Goal: Task Accomplishment & Management: Complete application form

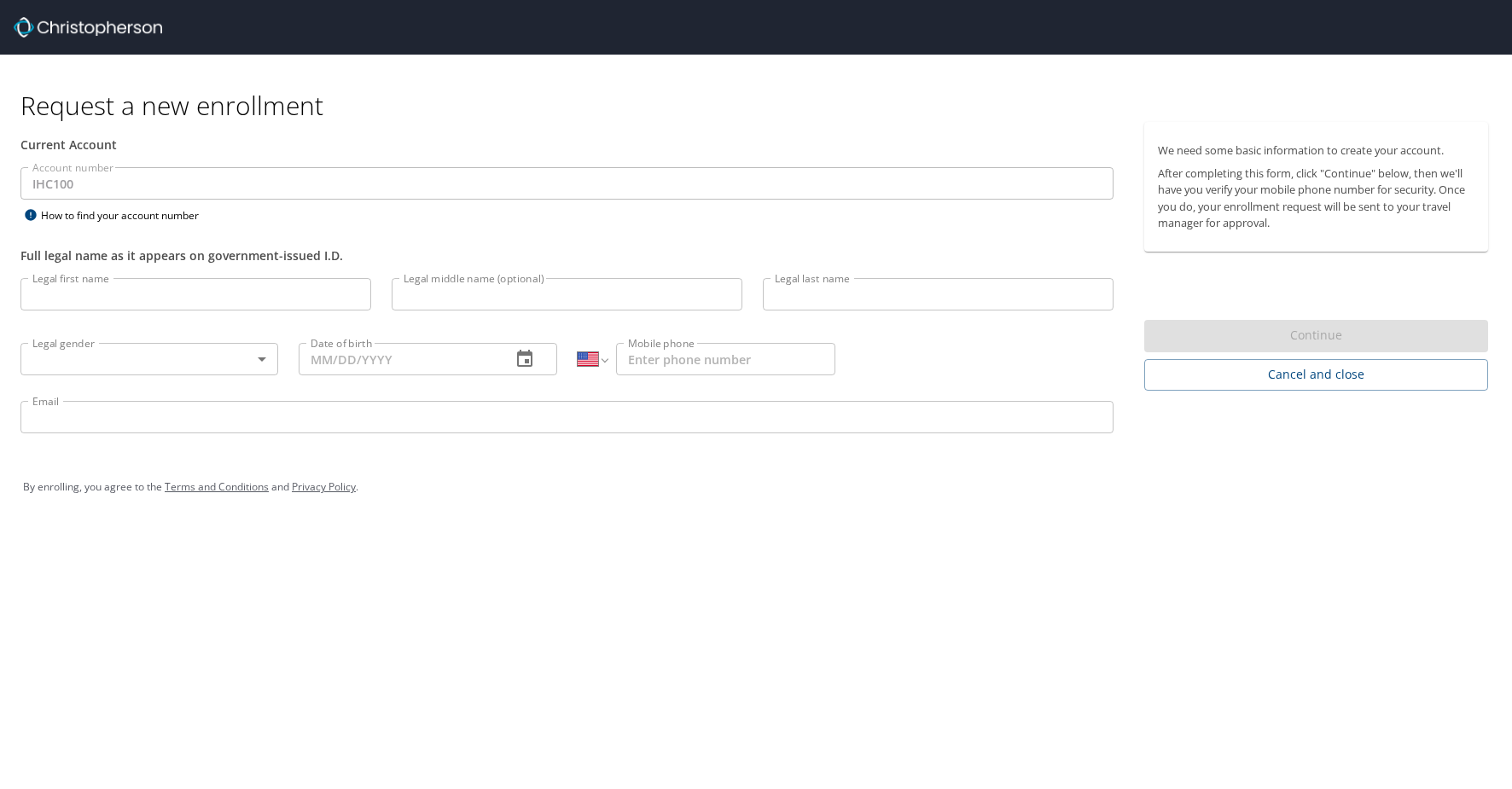
select select "US"
click at [88, 297] on input "Legal first name" at bounding box center [195, 293] width 350 height 32
type input "[PERSON_NAME]"
click at [430, 300] on input "Legal middle name (optional)" at bounding box center [566, 293] width 350 height 32
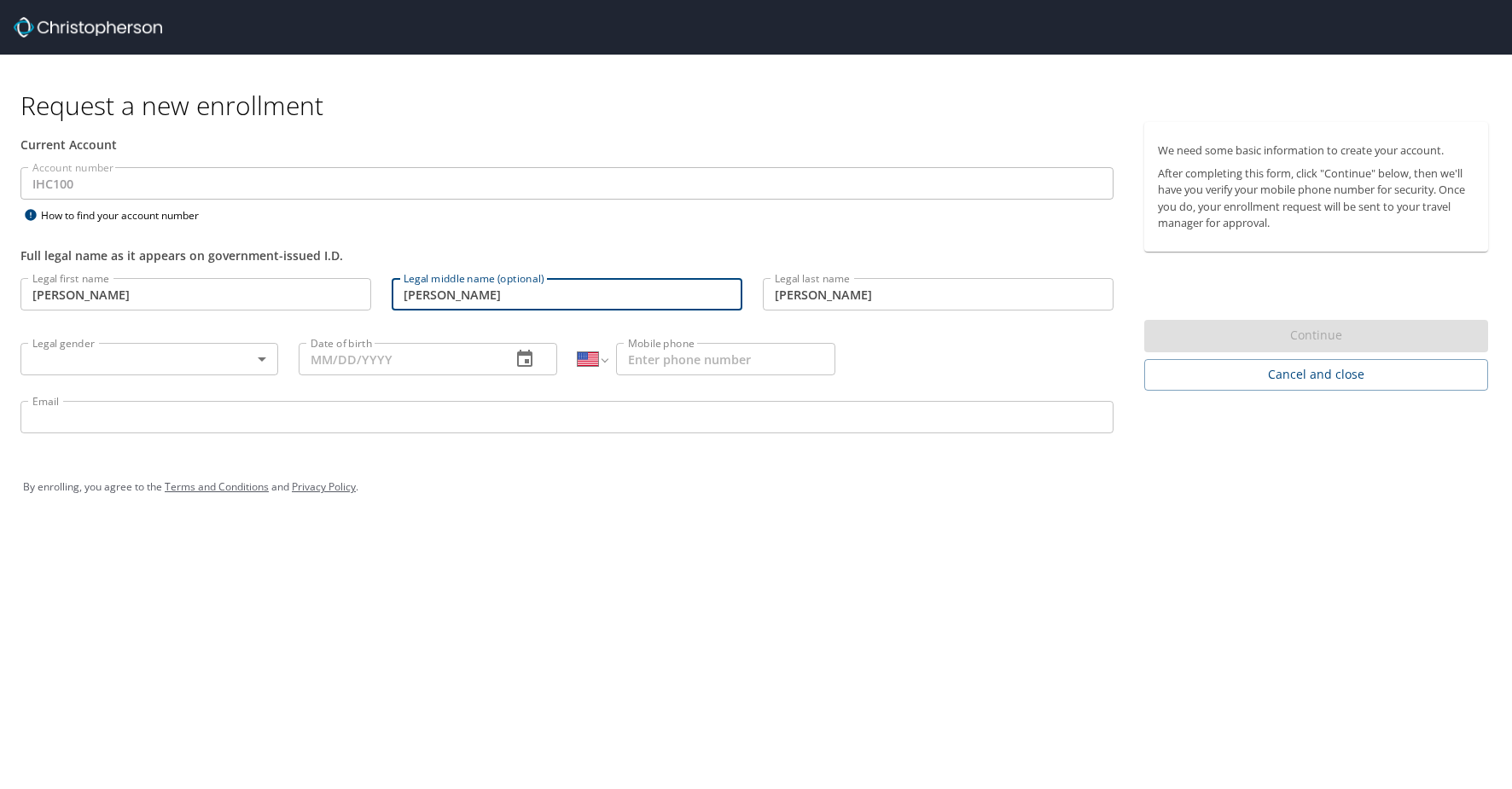
type input "[PERSON_NAME]"
click at [161, 352] on body "Request a new enrollment Current Account Account number IHC100 Account number H…" at bounding box center [756, 394] width 1512 height 789
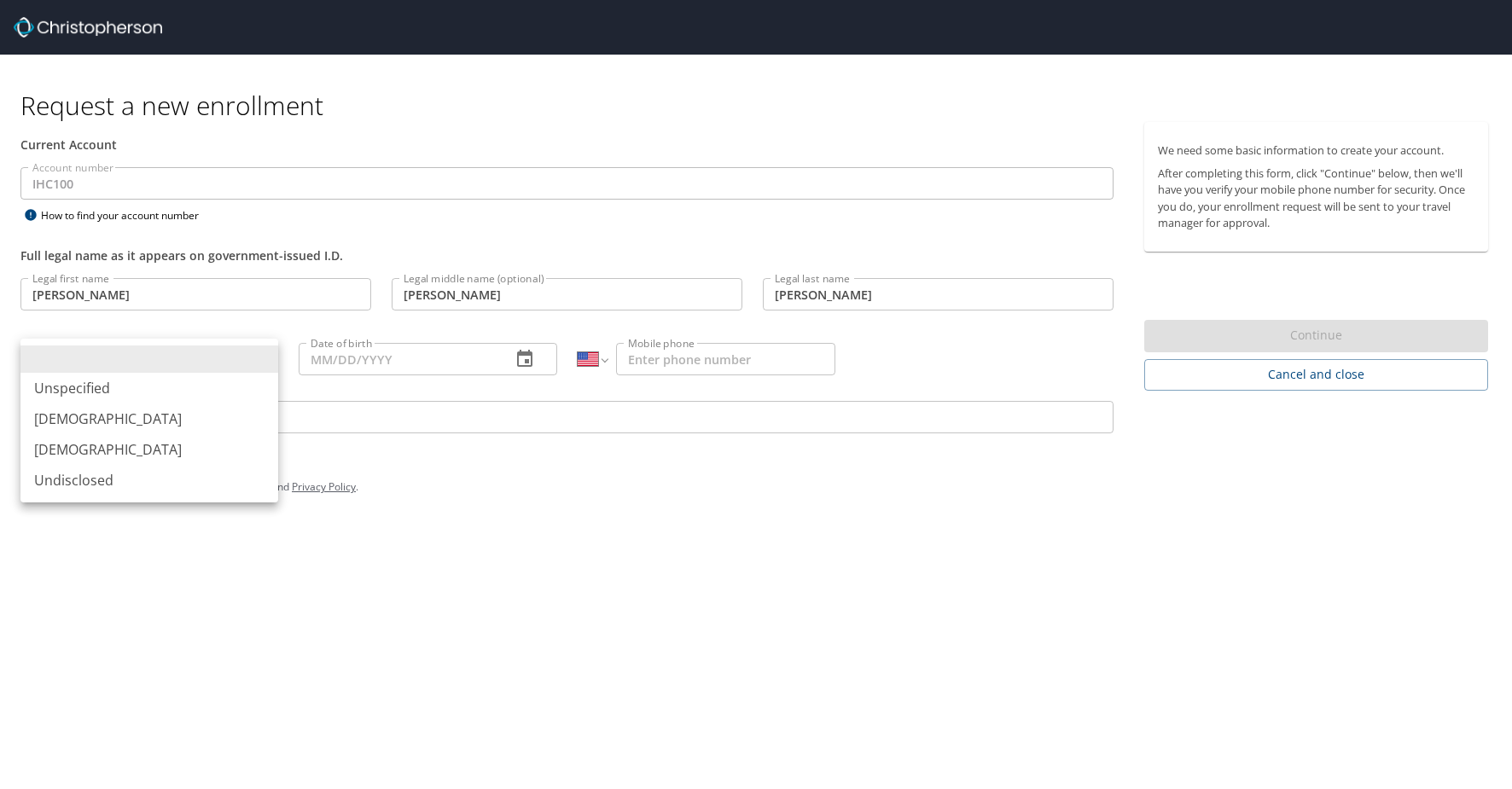
click at [66, 417] on li "[DEMOGRAPHIC_DATA]" at bounding box center [149, 419] width 258 height 31
type input "[DEMOGRAPHIC_DATA]"
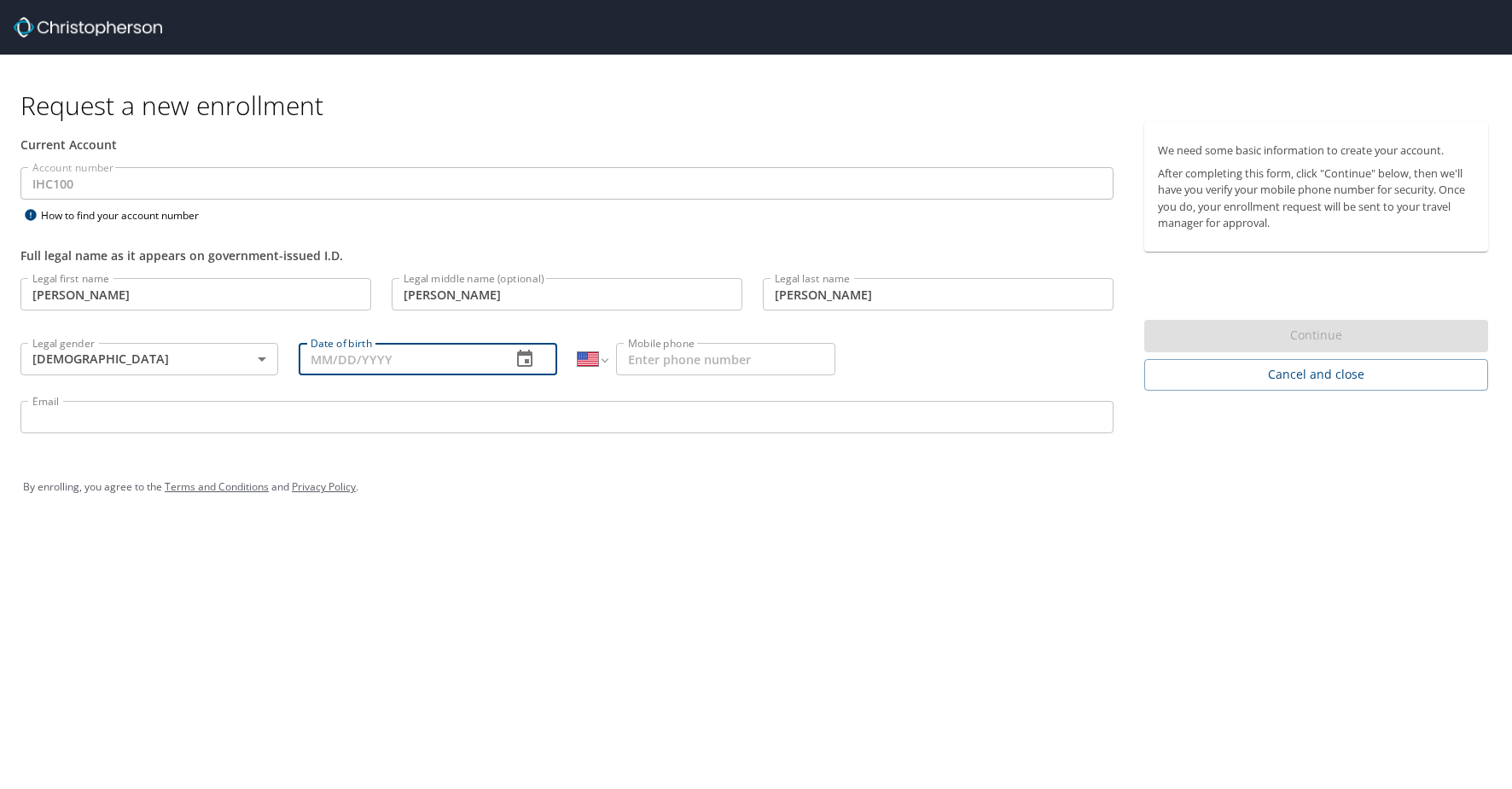
click at [311, 362] on input "Date of birth" at bounding box center [397, 358] width 198 height 32
type input "[DATE]"
click at [627, 354] on input "Mobile phone" at bounding box center [725, 358] width 219 height 32
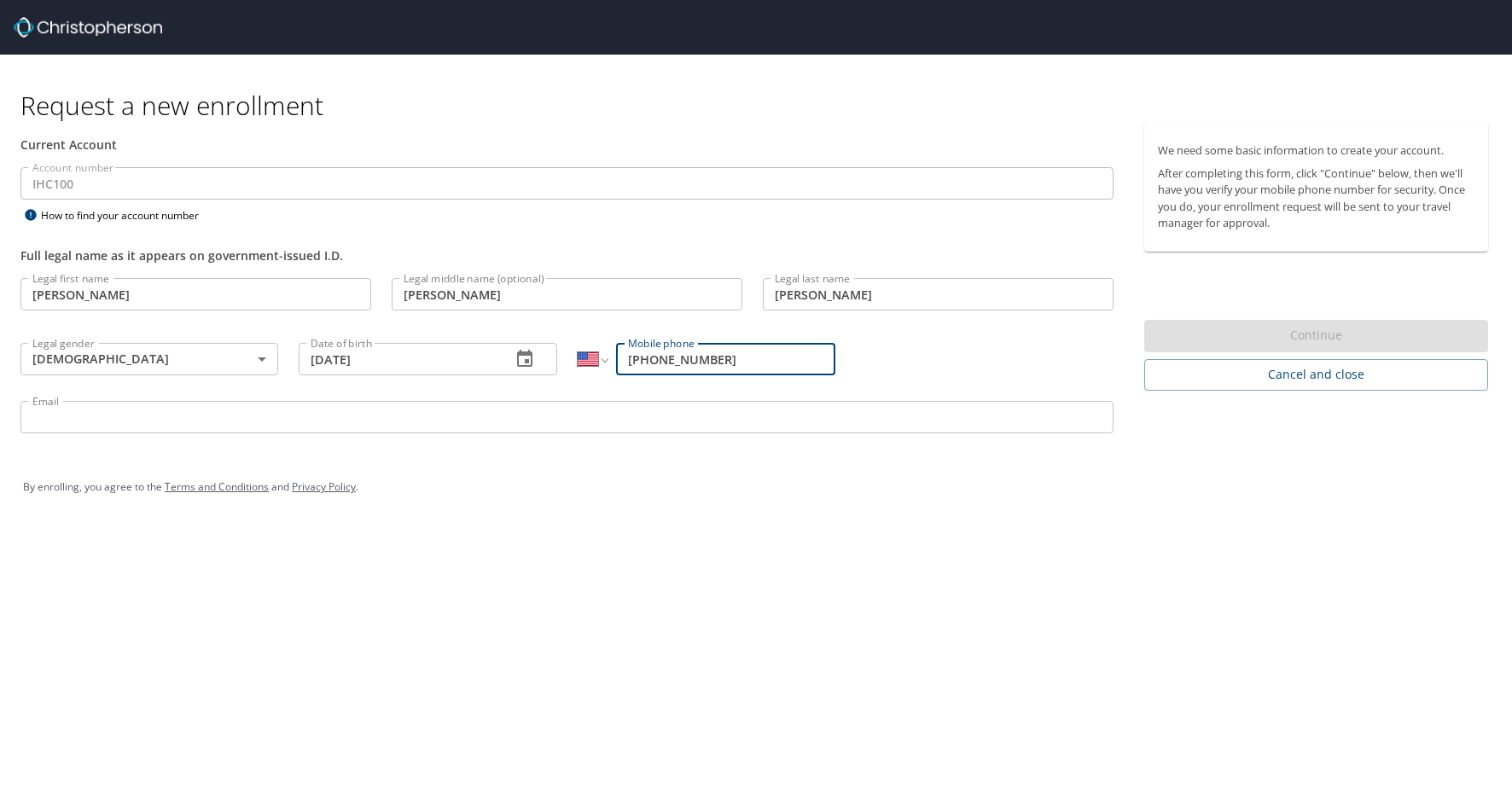
type input "[PHONE_NUMBER]"
click at [198, 419] on input "Email" at bounding box center [566, 416] width 1093 height 32
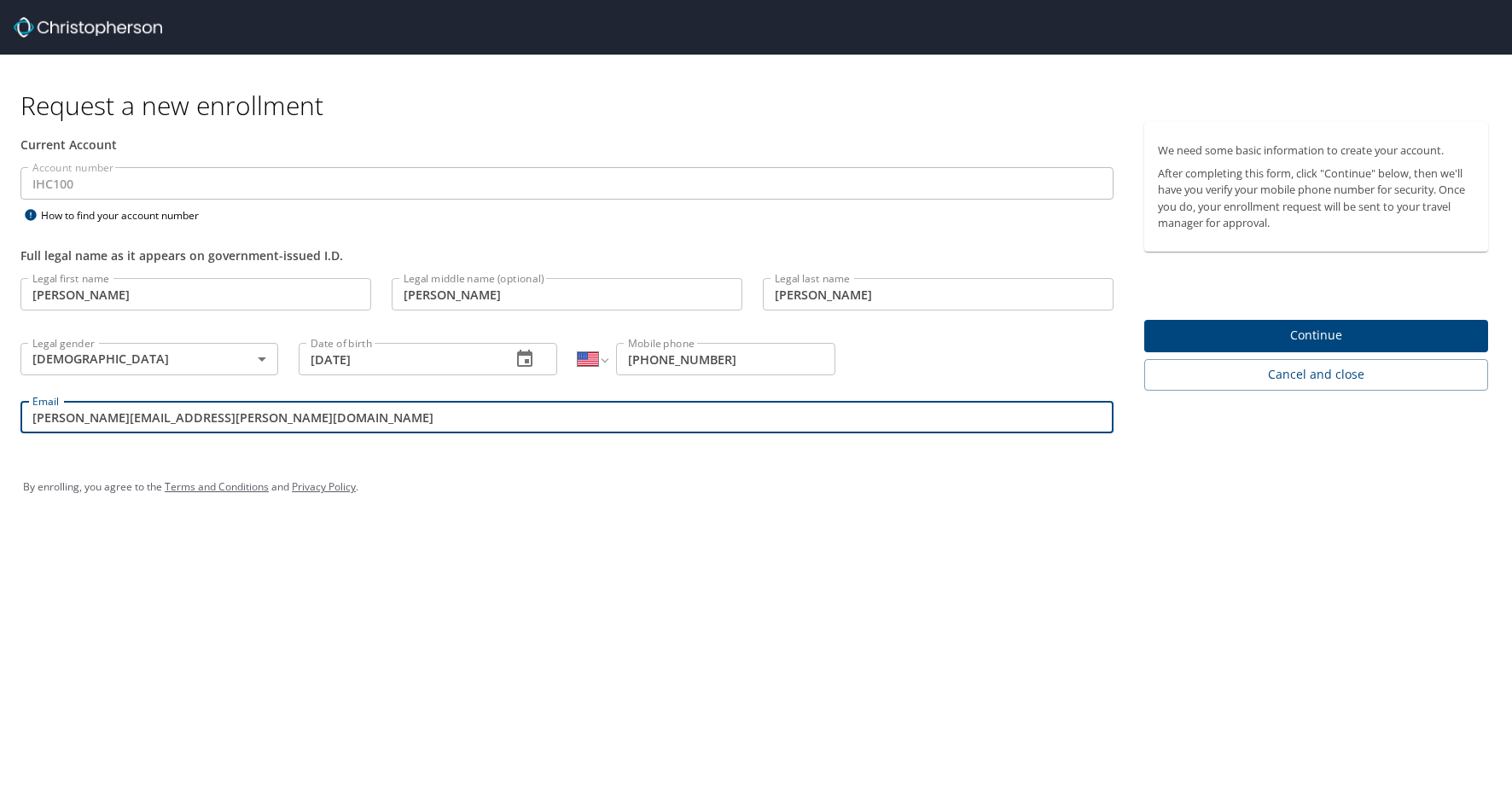
type input "[PERSON_NAME][EMAIL_ADDRESS][PERSON_NAME][DOMAIN_NAME]"
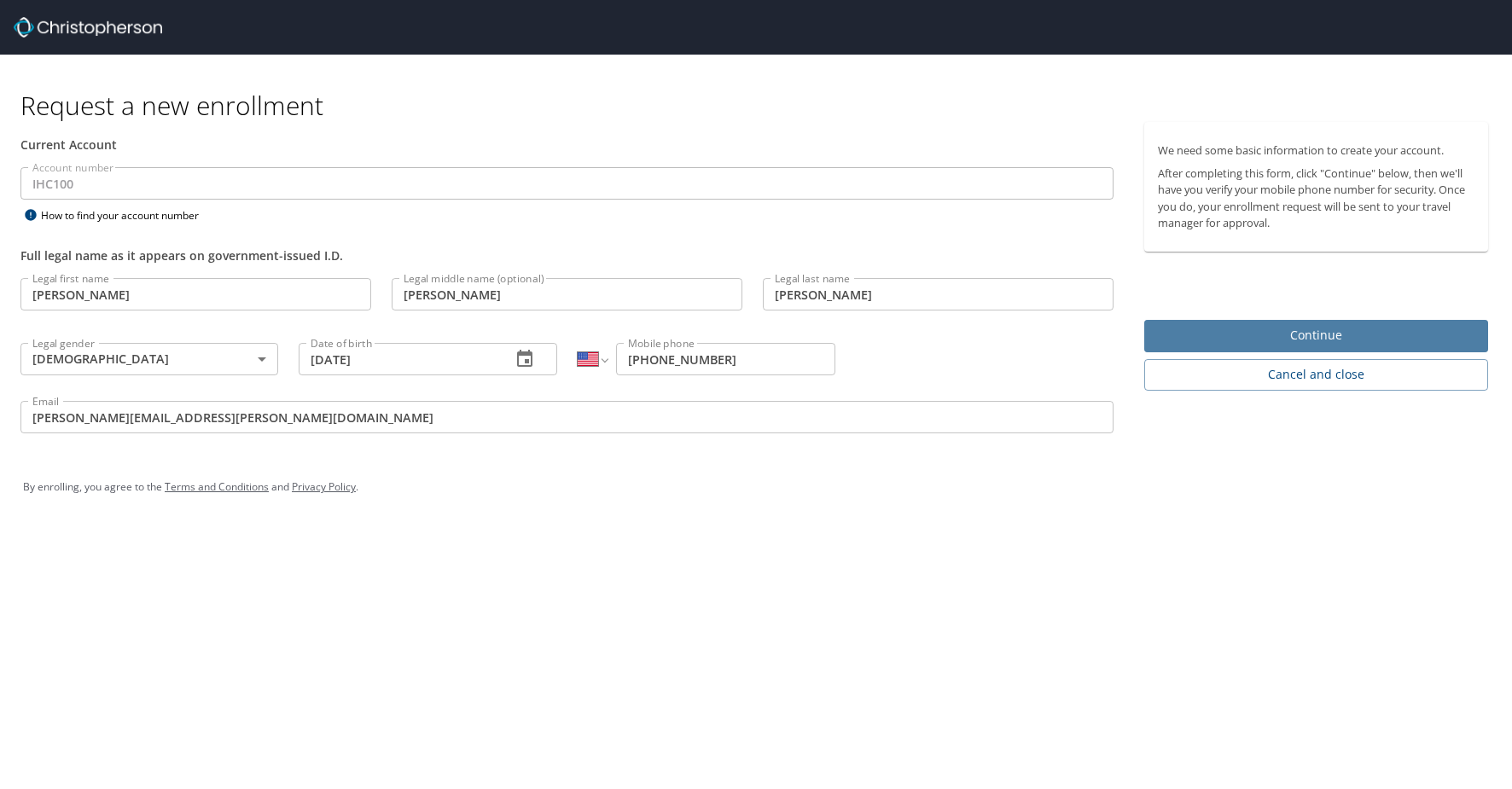
click at [1248, 338] on span "Continue" at bounding box center [1316, 335] width 316 height 21
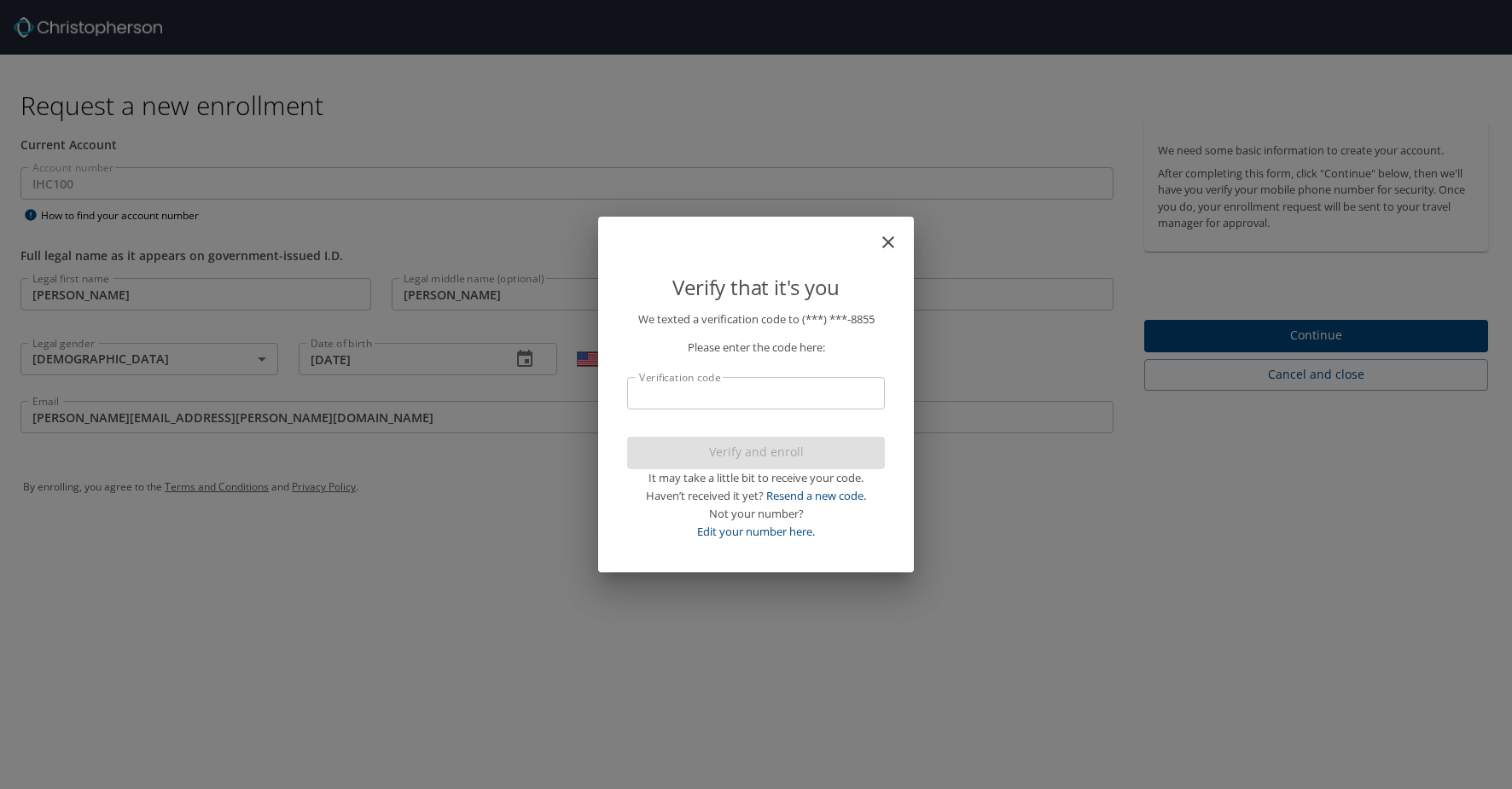
click at [740, 388] on input "Verification code" at bounding box center [756, 392] width 258 height 32
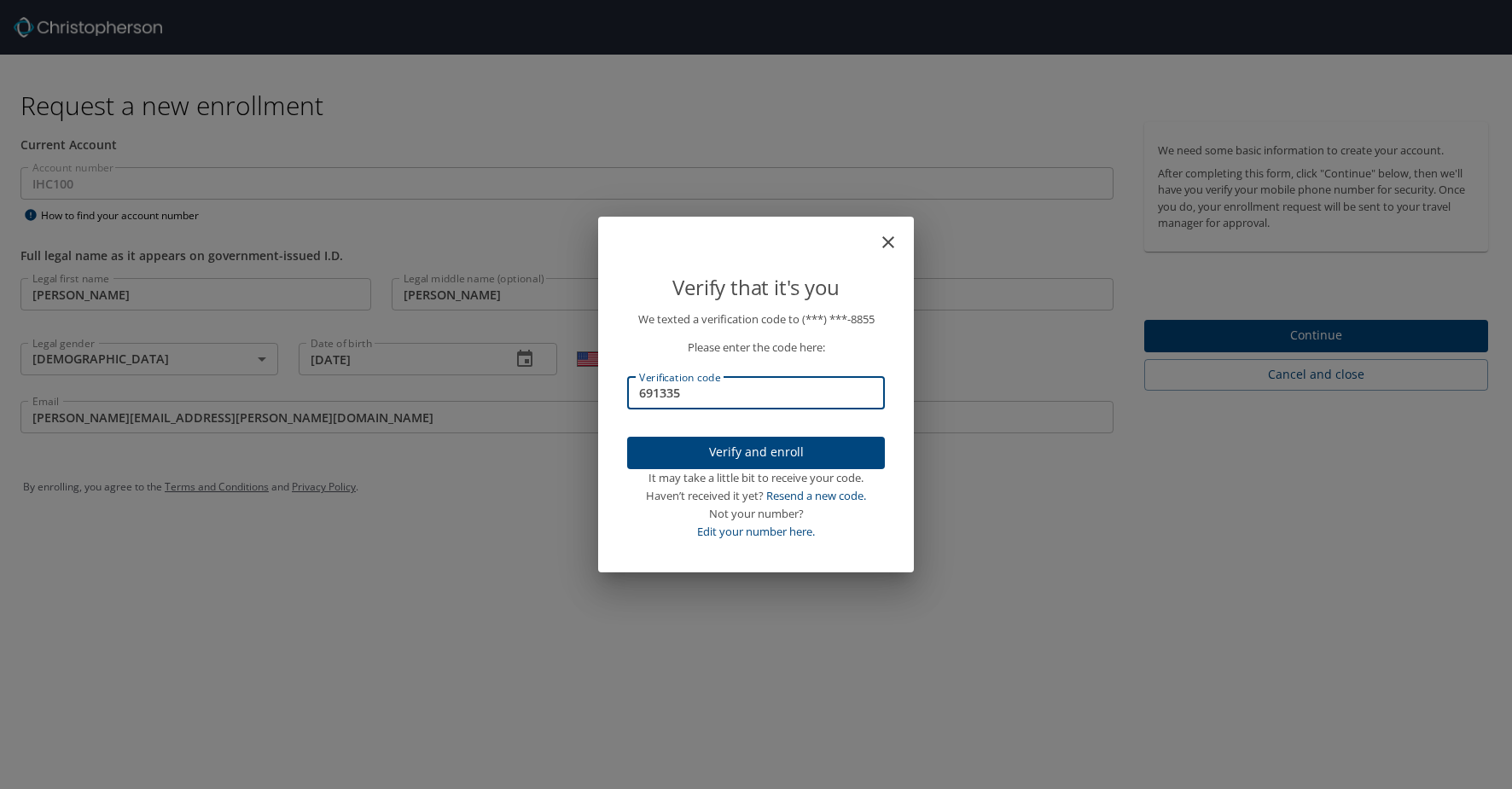
type input "691335"
click at [760, 450] on span "Verify and enroll" at bounding box center [756, 452] width 231 height 21
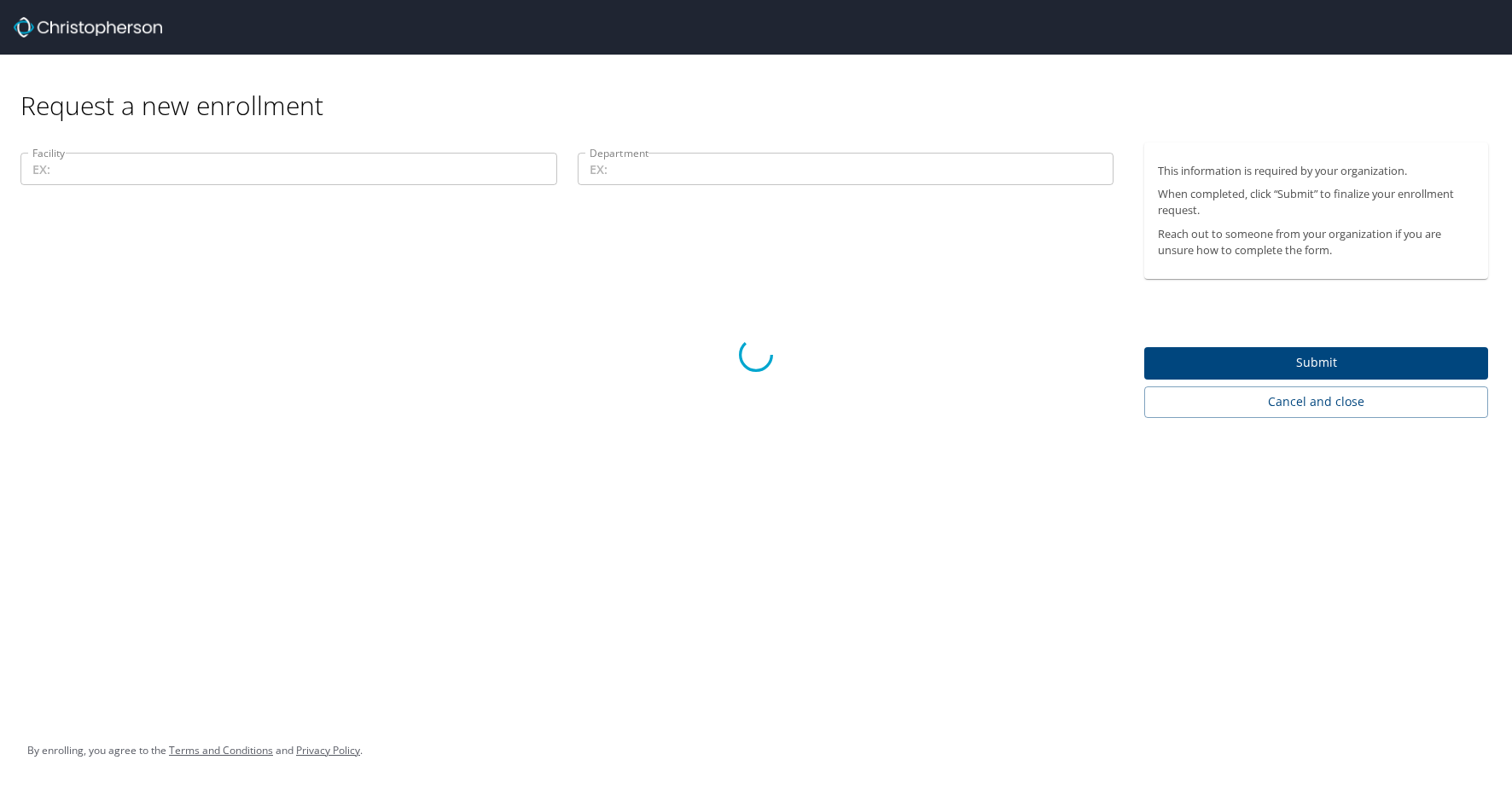
click at [197, 171] on div at bounding box center [756, 356] width 1512 height 869
click at [108, 179] on div at bounding box center [756, 356] width 1512 height 869
click at [705, 166] on div at bounding box center [756, 356] width 1512 height 869
click at [596, 388] on div at bounding box center [756, 356] width 1512 height 869
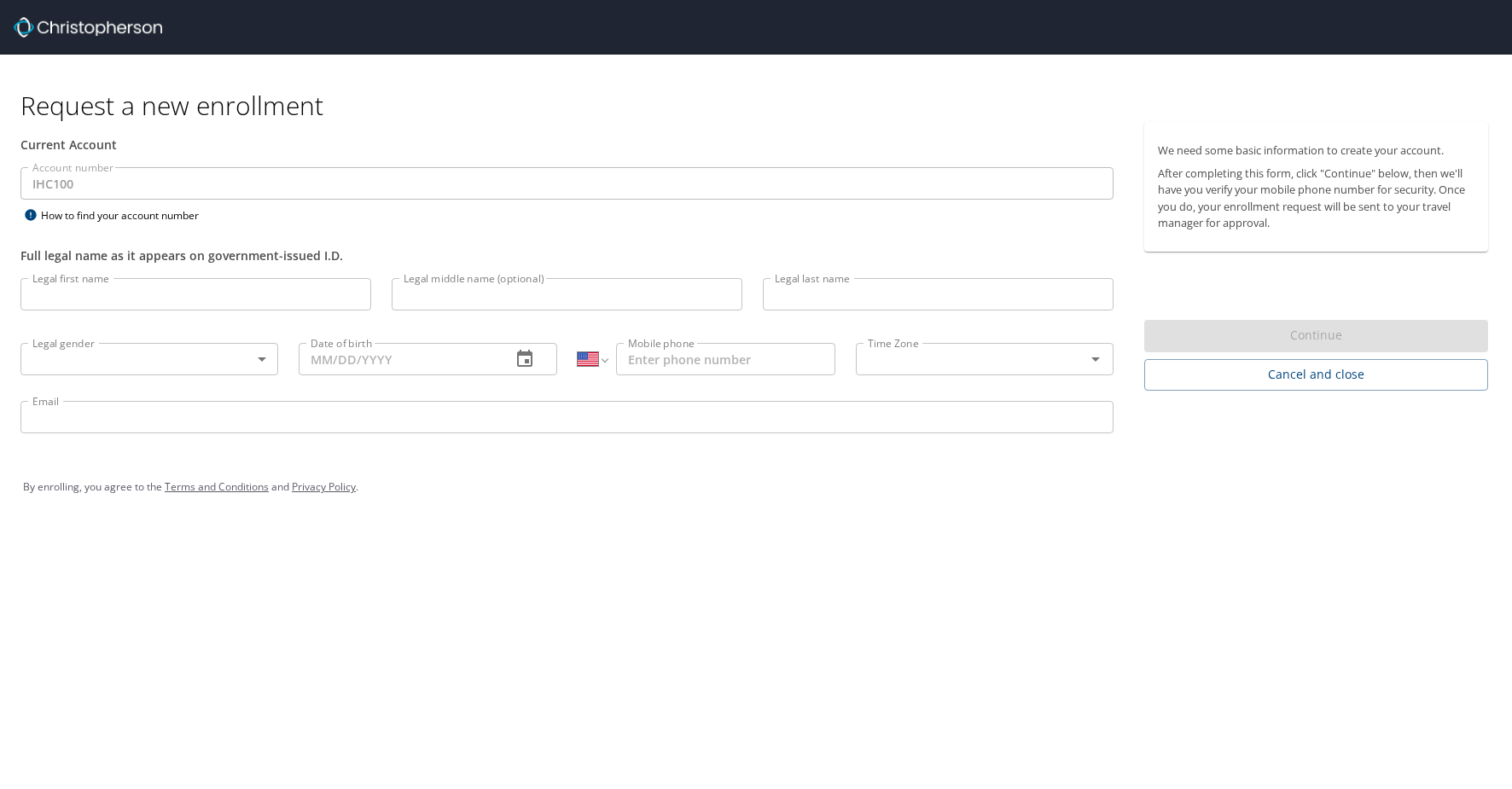
select select "US"
click at [121, 297] on input "Legal first name" at bounding box center [195, 293] width 350 height 32
type input "[PERSON_NAME]"
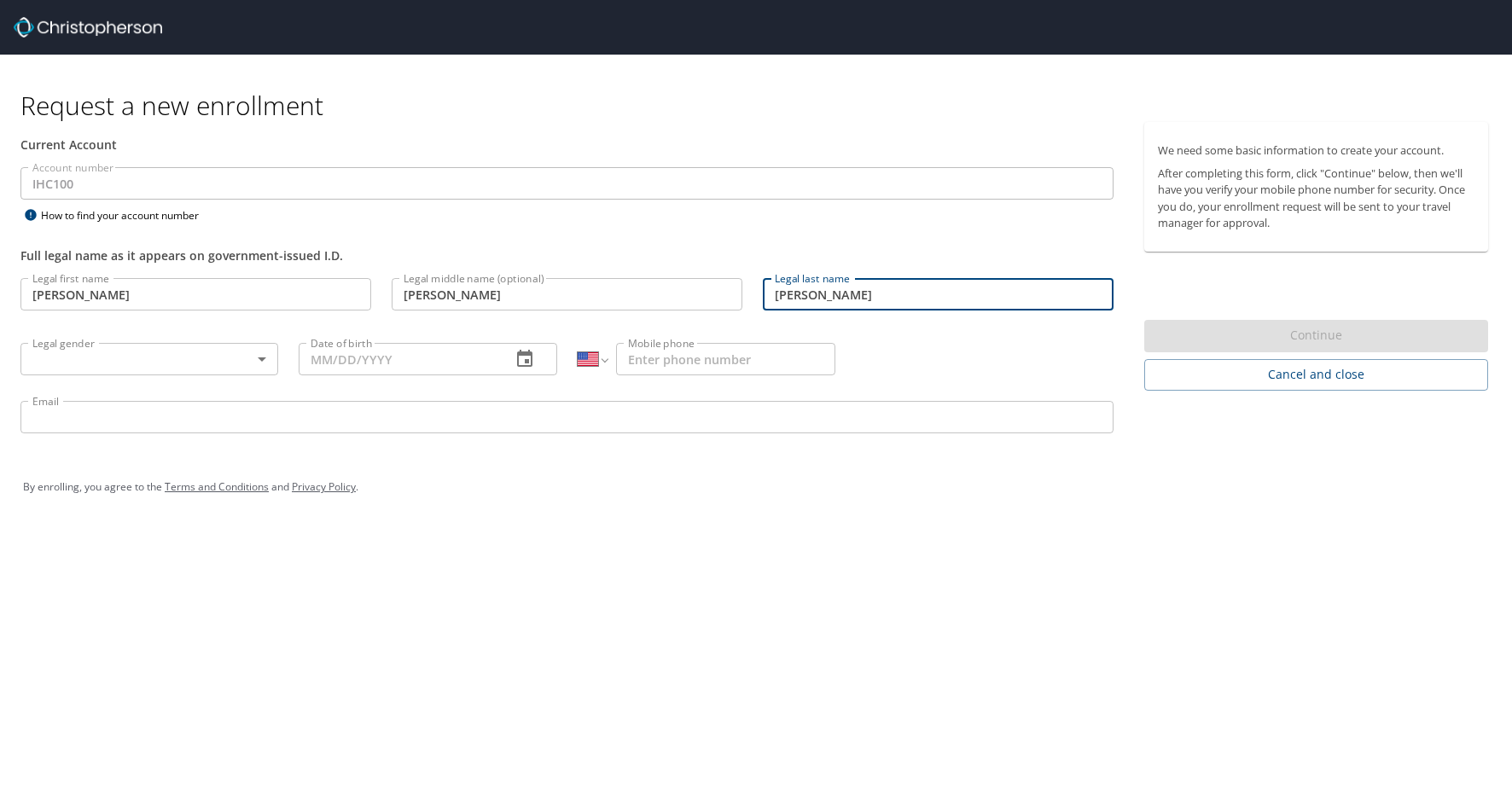
type input "[PERSON_NAME]"
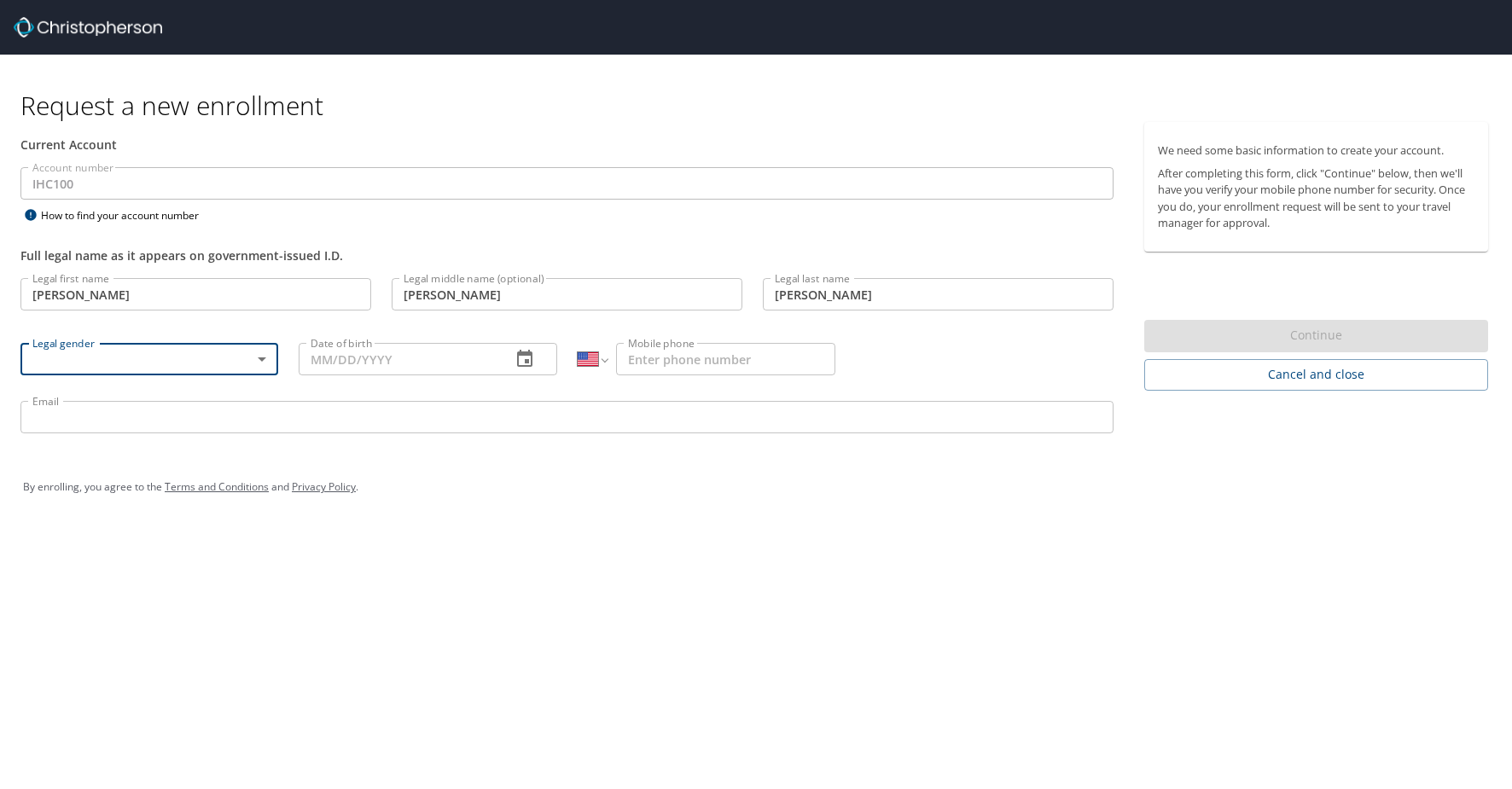
click at [268, 359] on body "Request a new enrollment Current Account Account number IHC100 Account number H…" at bounding box center [756, 394] width 1512 height 789
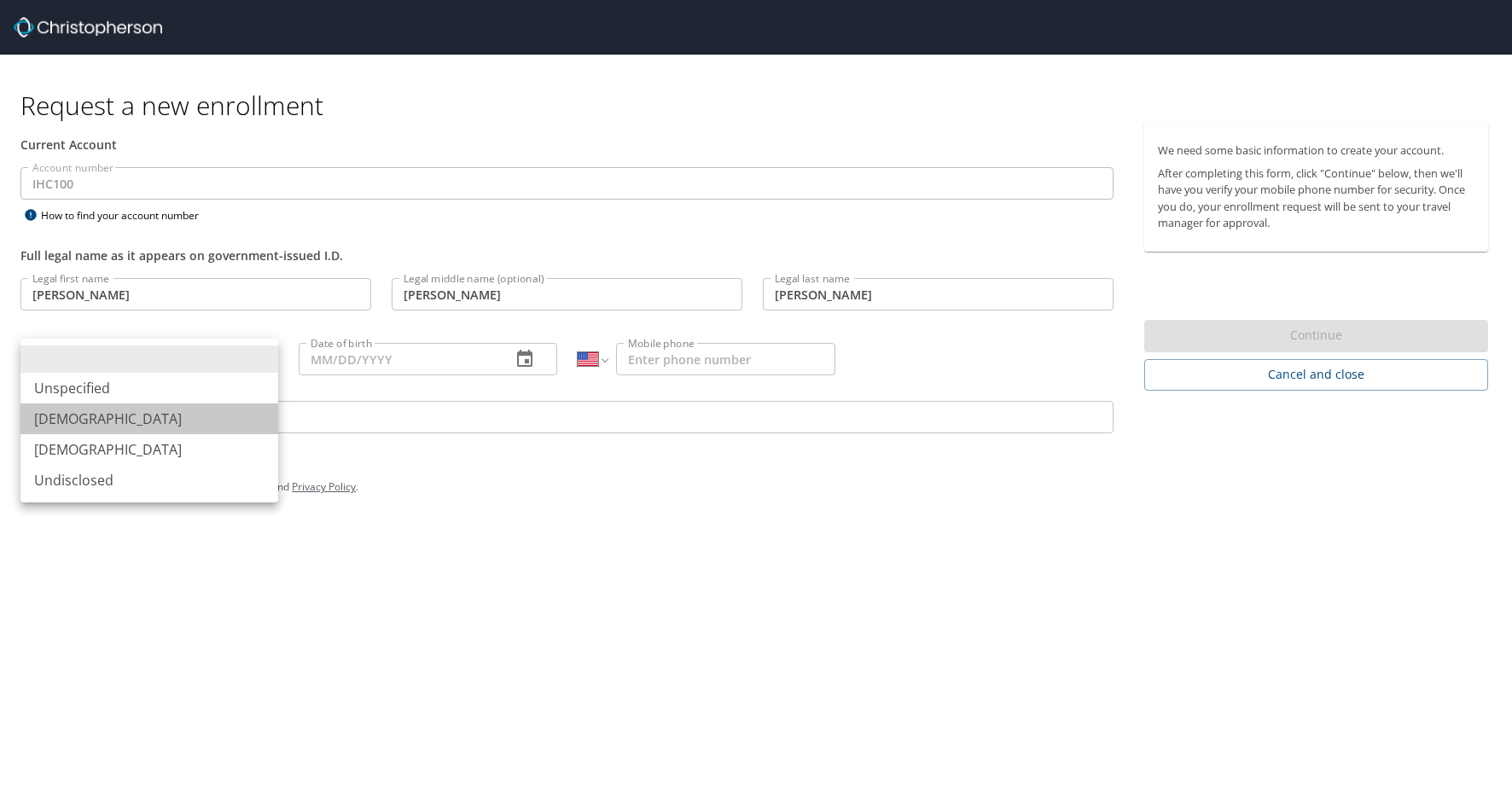
click at [101, 415] on li "[DEMOGRAPHIC_DATA]" at bounding box center [149, 419] width 258 height 31
type input "[DEMOGRAPHIC_DATA]"
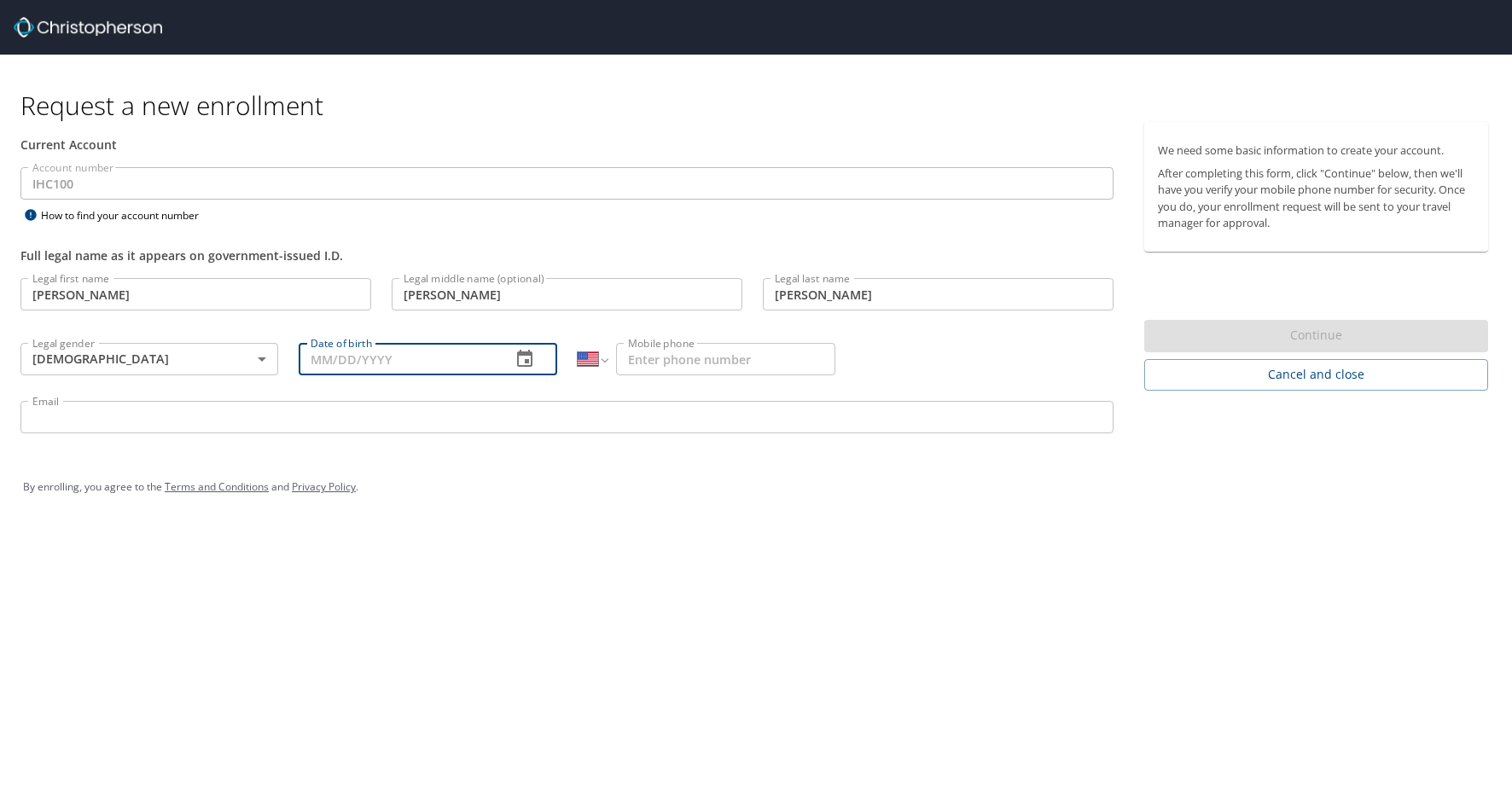
click at [354, 363] on input "Date of birth" at bounding box center [397, 358] width 198 height 32
type input "[DATE]"
click at [786, 362] on input "Mobile phone" at bounding box center [725, 358] width 219 height 32
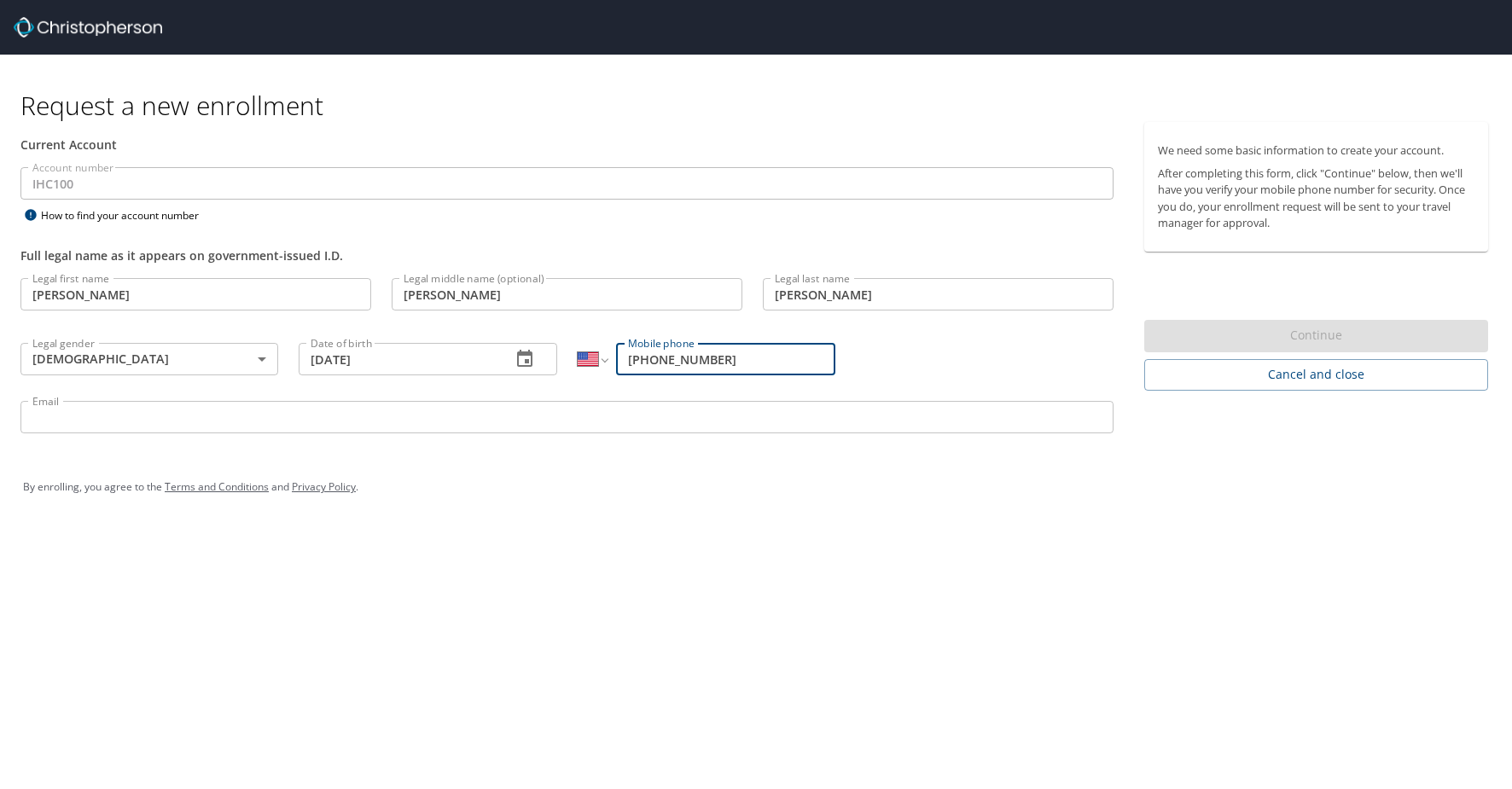
type input "[PHONE_NUMBER]"
click at [729, 424] on input "Email" at bounding box center [566, 416] width 1093 height 32
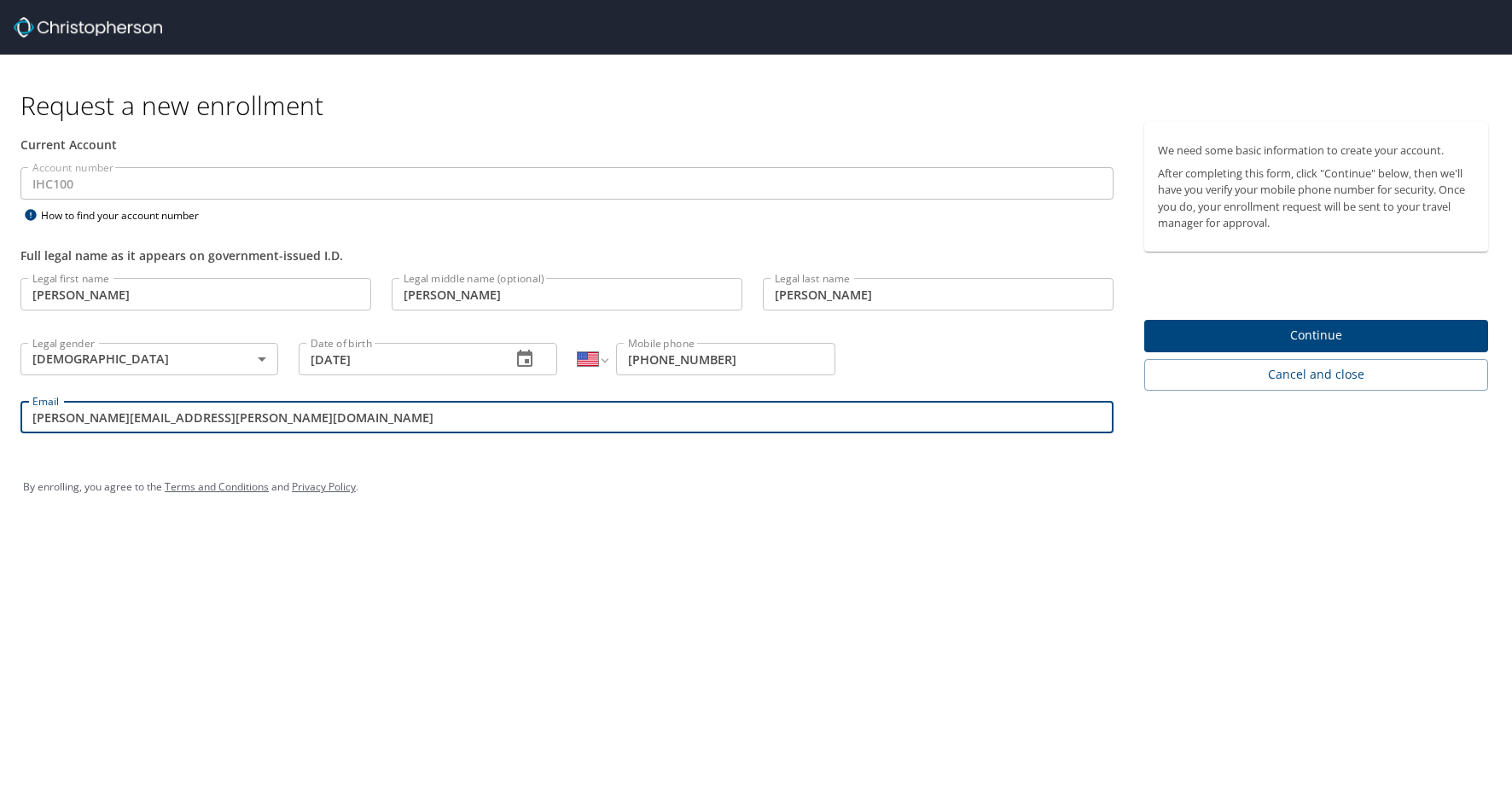
type input "[PERSON_NAME][EMAIL_ADDRESS][PERSON_NAME][DOMAIN_NAME]"
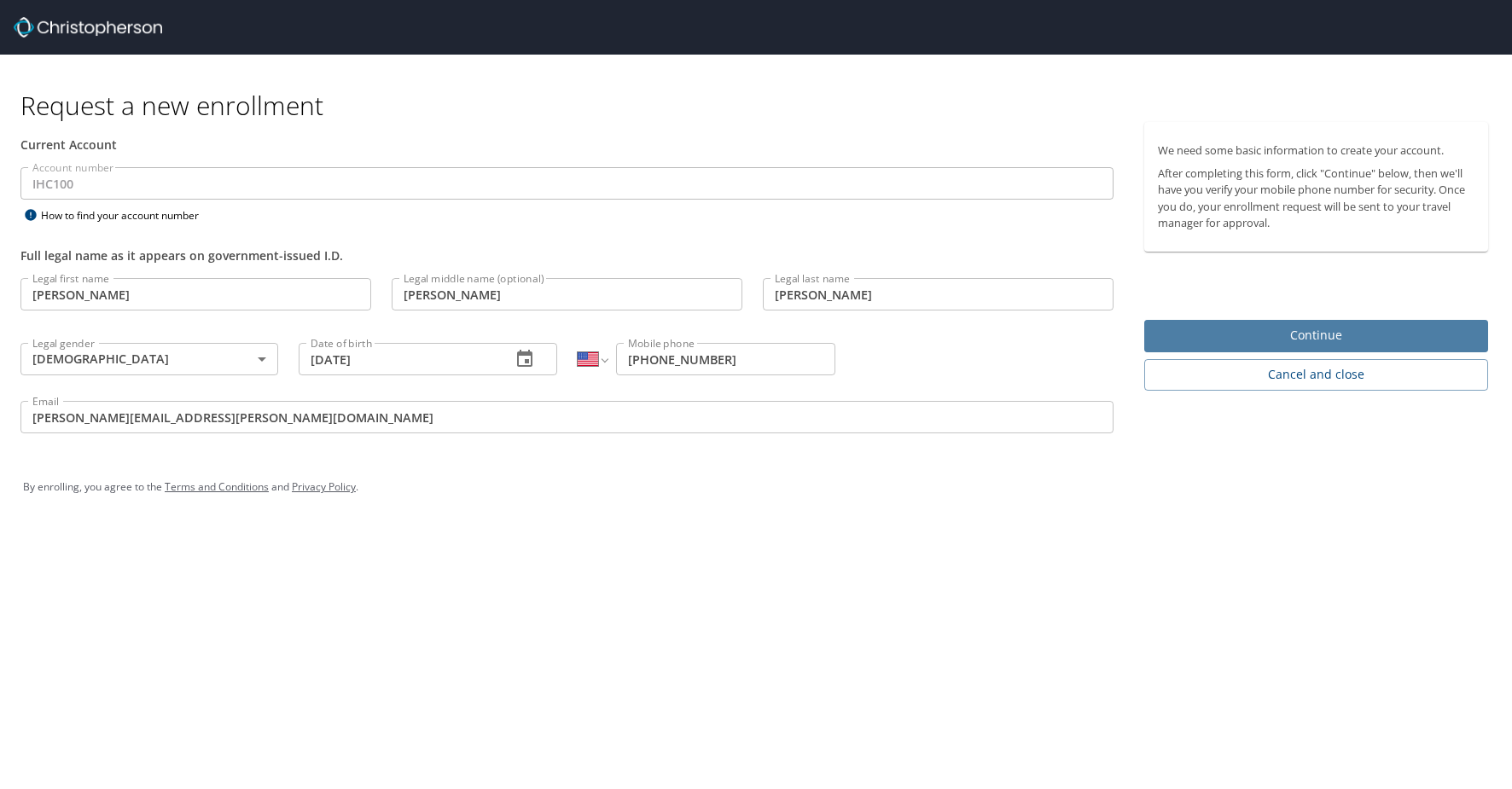
click at [1315, 336] on span "Continue" at bounding box center [1316, 335] width 316 height 21
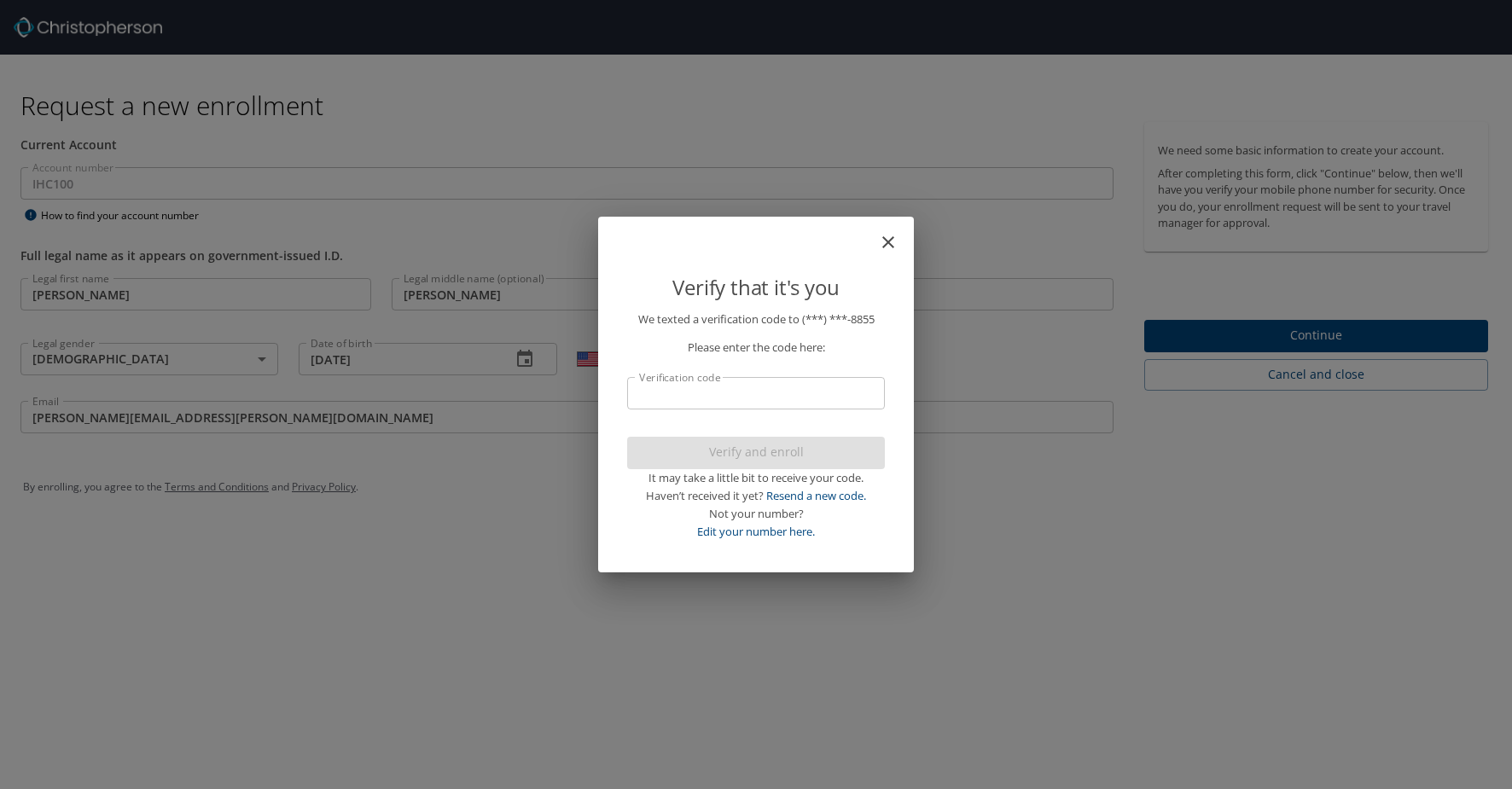
click at [799, 400] on input "Verification code" at bounding box center [756, 392] width 258 height 32
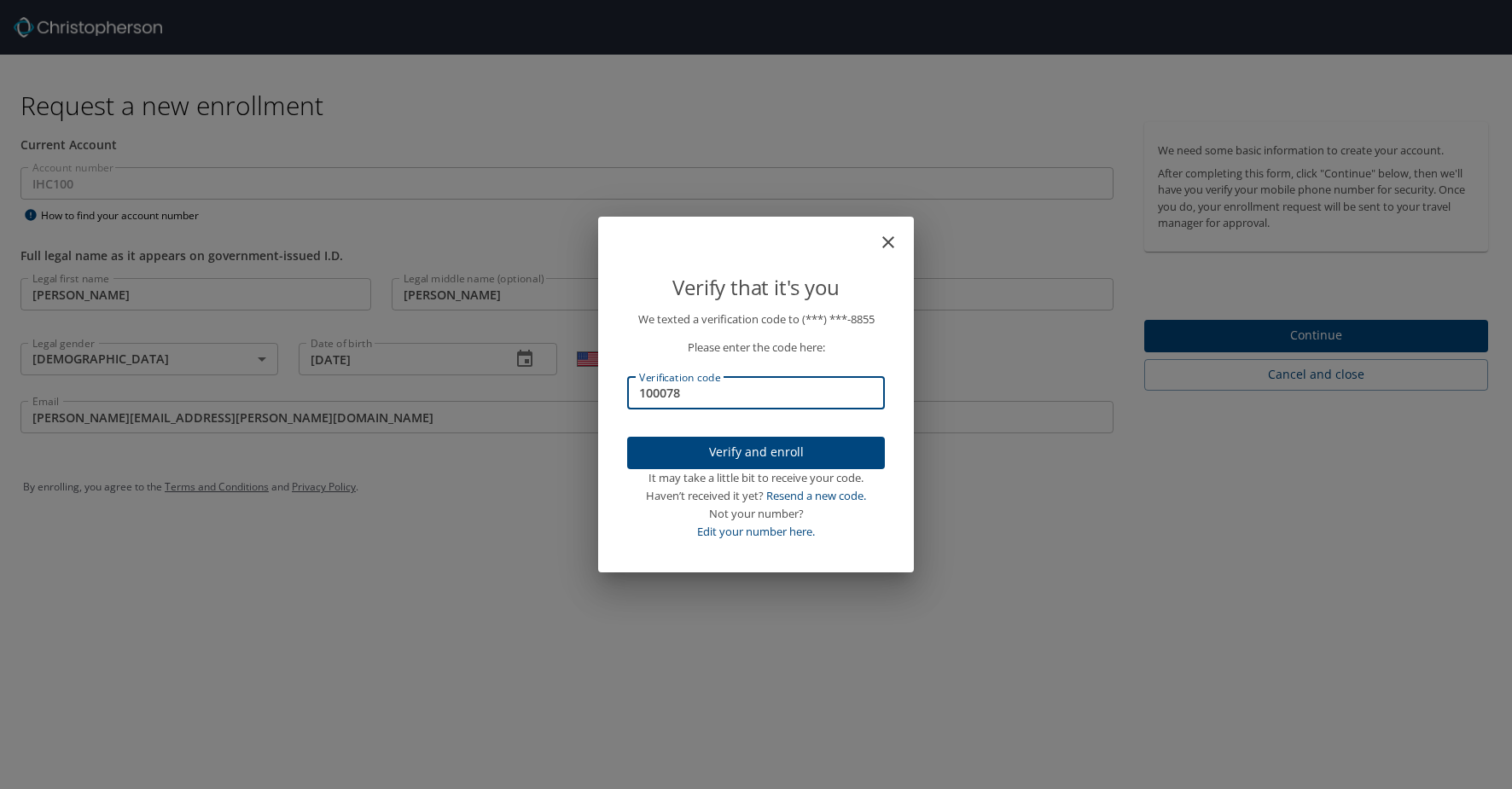
type input "100078"
click at [795, 457] on span "Verify and enroll" at bounding box center [756, 452] width 231 height 21
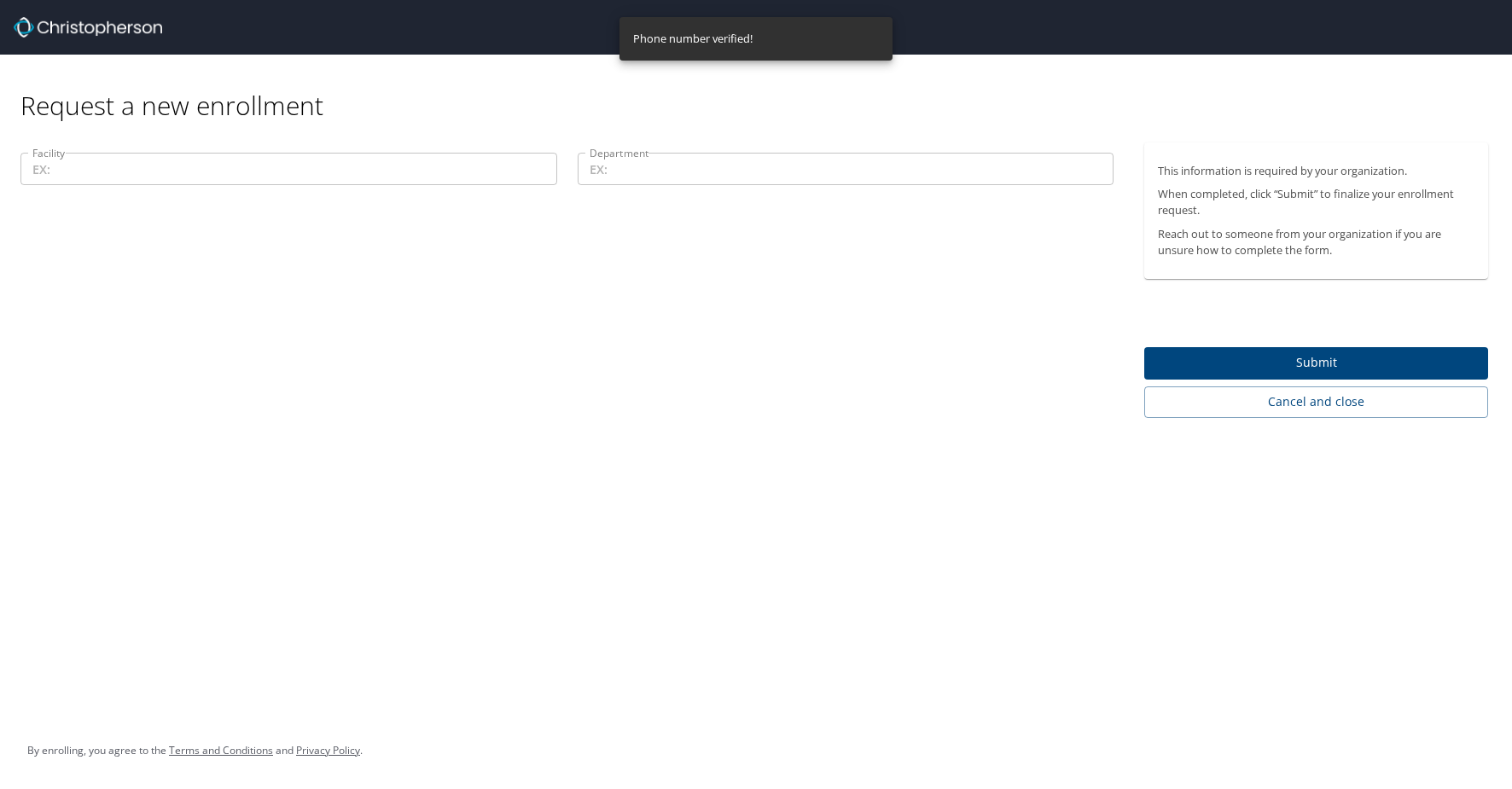
click at [153, 165] on input "Facility" at bounding box center [288, 168] width 537 height 32
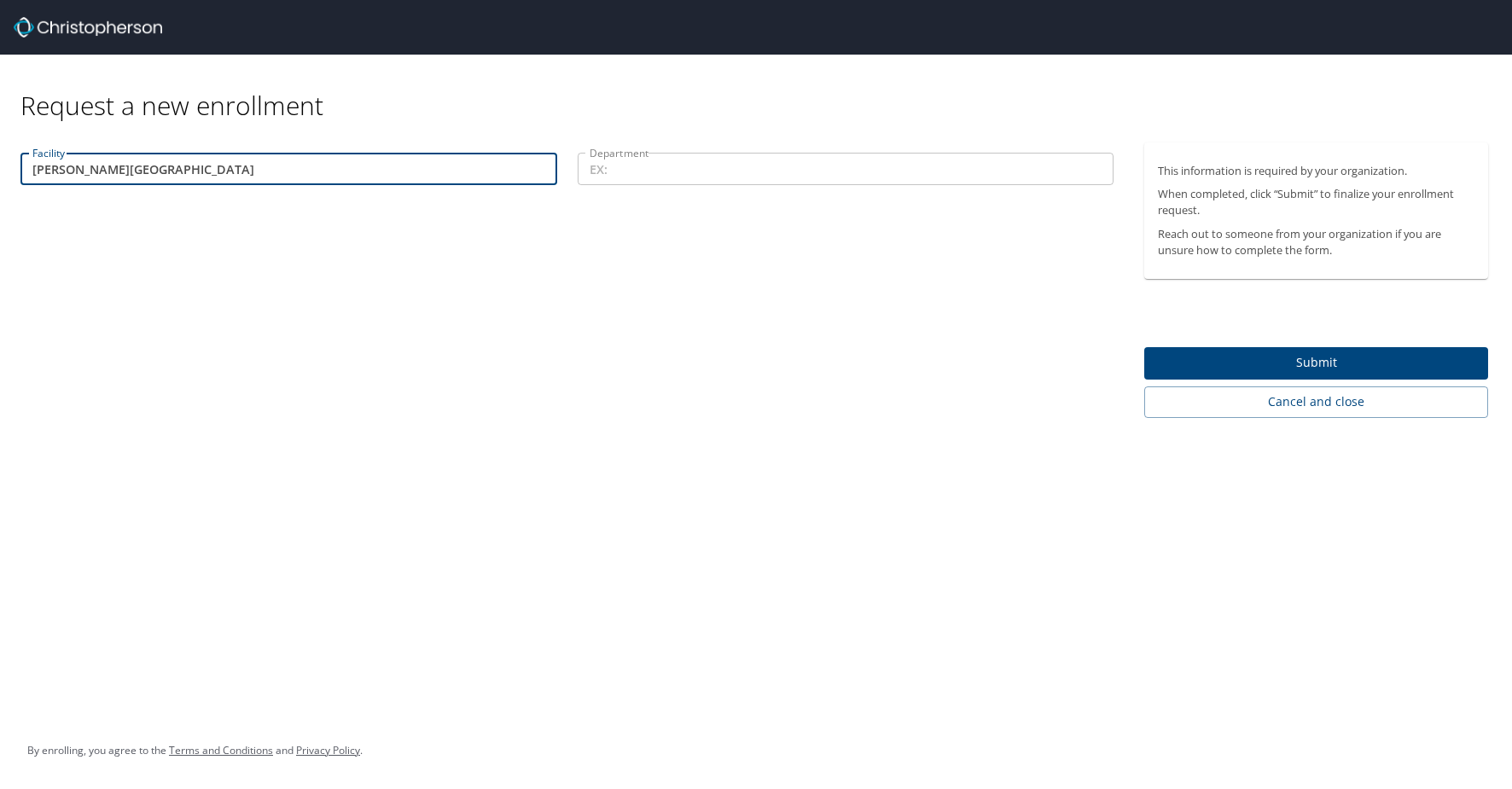
type input "[PERSON_NAME][GEOGRAPHIC_DATA]"
click at [610, 170] on input "Department" at bounding box center [846, 168] width 537 height 32
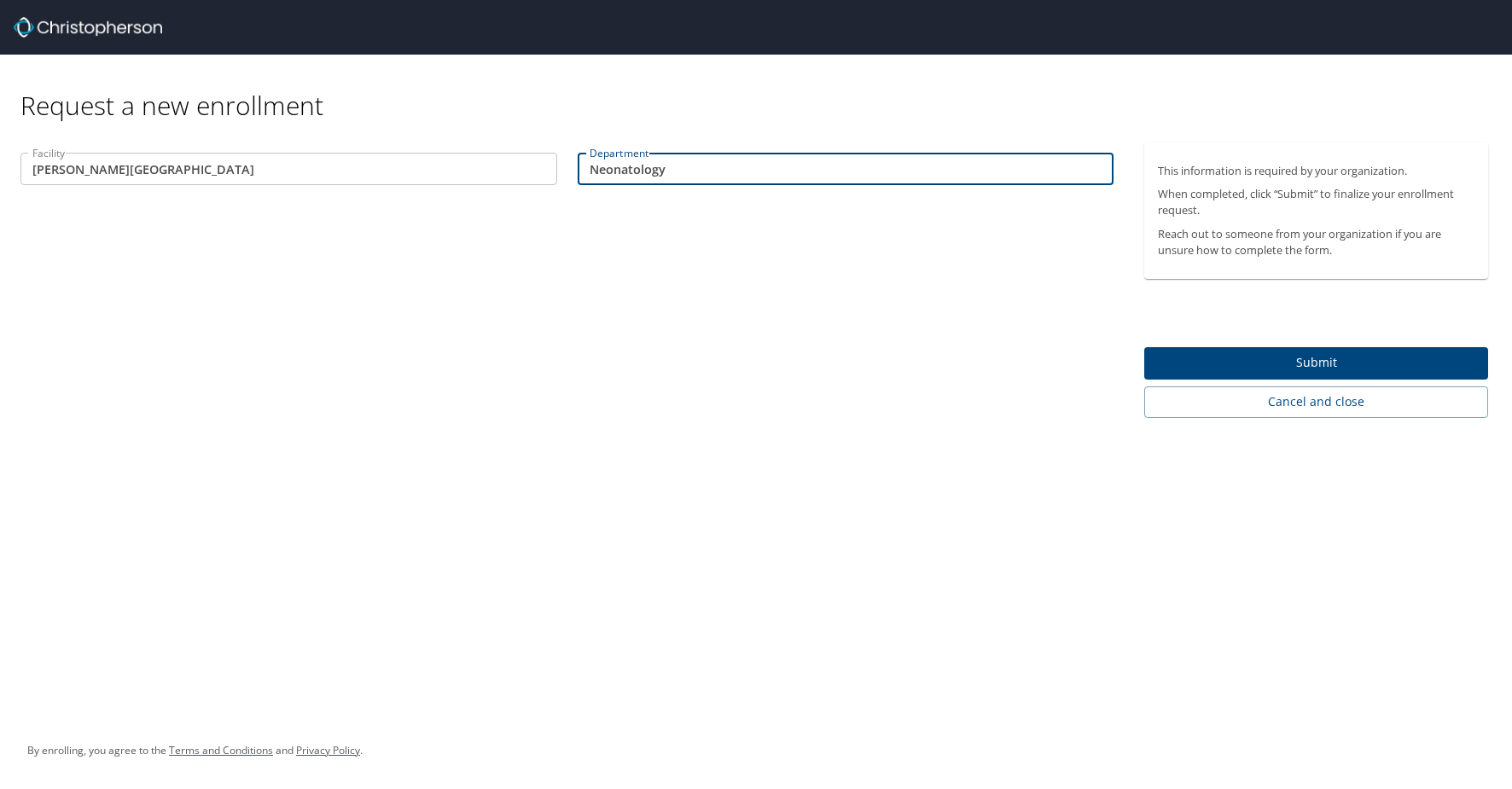
type input "Neonatology"
click at [1289, 365] on span "Submit" at bounding box center [1316, 362] width 316 height 21
